Goal: Find specific fact: Find specific fact

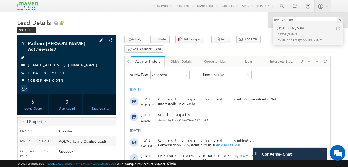
drag, startPoint x: 57, startPoint y: 73, endPoint x: 53, endPoint y: 73, distance: 4.4
click at [53, 73] on div "+91-9154884500" at bounding box center [67, 72] width 94 height 5
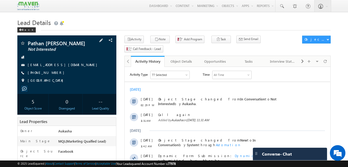
copy div "+91-9154884500"
click at [105, 19] on h1 "Lead Details" at bounding box center [174, 22] width 314 height 10
click at [53, 73] on div "+91-9154884500" at bounding box center [67, 72] width 94 height 5
copy div "+91-9154884500"
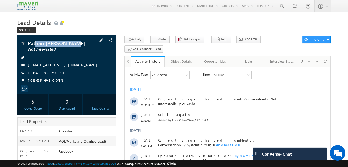
drag, startPoint x: 74, startPoint y: 43, endPoint x: 34, endPoint y: 43, distance: 39.2
click at [34, 43] on span "Pathan Fardin Khan" at bounding box center [58, 42] width 61 height 5
copy span "han Fardin Khan"
click at [145, 23] on h1 "Lead Details" at bounding box center [174, 22] width 314 height 10
